Goal: Task Accomplishment & Management: Use online tool/utility

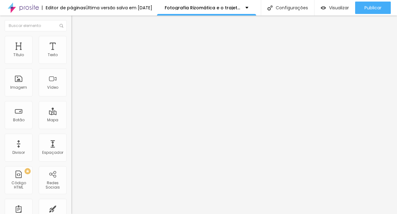
click at [71, 53] on div "Trocar imagem" at bounding box center [106, 50] width 71 height 4
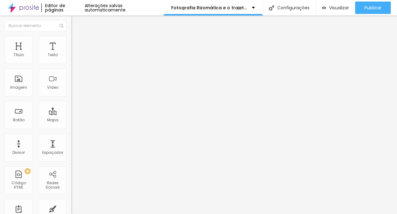
click at [71, 53] on div "Trocar imagem" at bounding box center [106, 50] width 71 height 4
click at [71, 53] on span "Trocar imagem" at bounding box center [88, 50] width 34 height 5
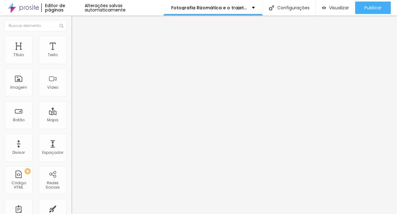
click at [71, 53] on div "Trocar imagem" at bounding box center [106, 50] width 71 height 4
